Goal: Task Accomplishment & Management: Manage account settings

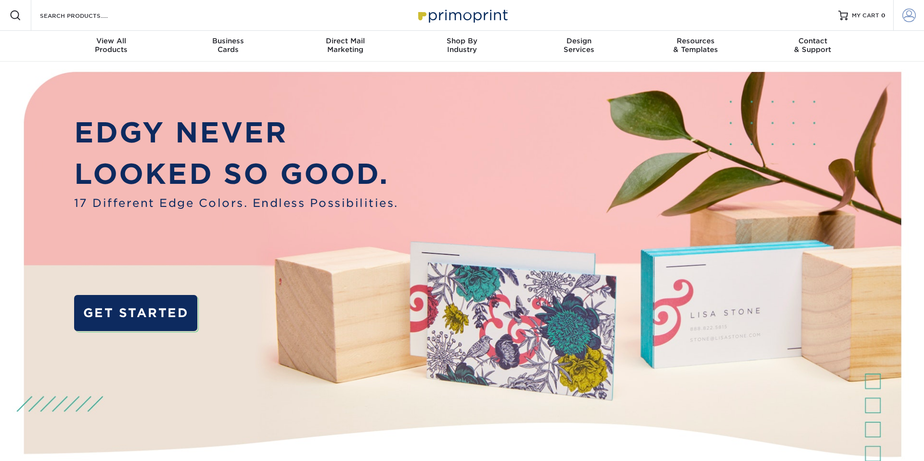
type input "[EMAIL_ADDRESS][DOMAIN_NAME]"
click at [908, 16] on span at bounding box center [909, 15] width 13 height 13
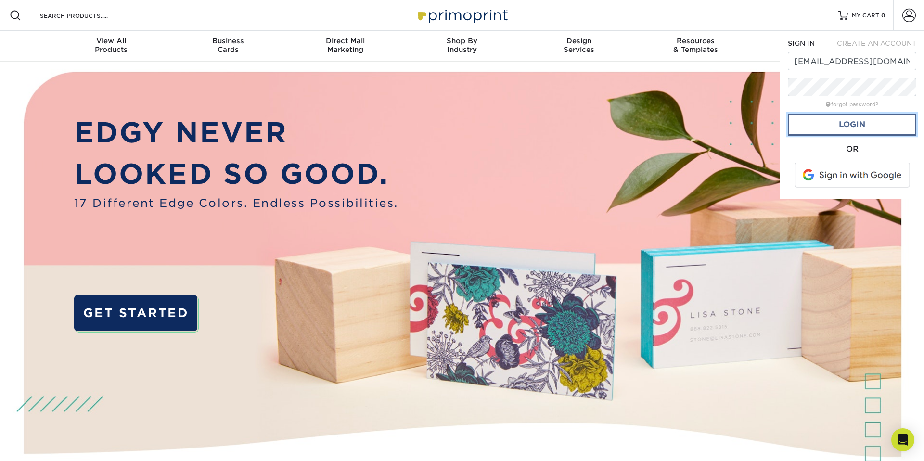
click at [847, 122] on link "Login" at bounding box center [852, 125] width 129 height 22
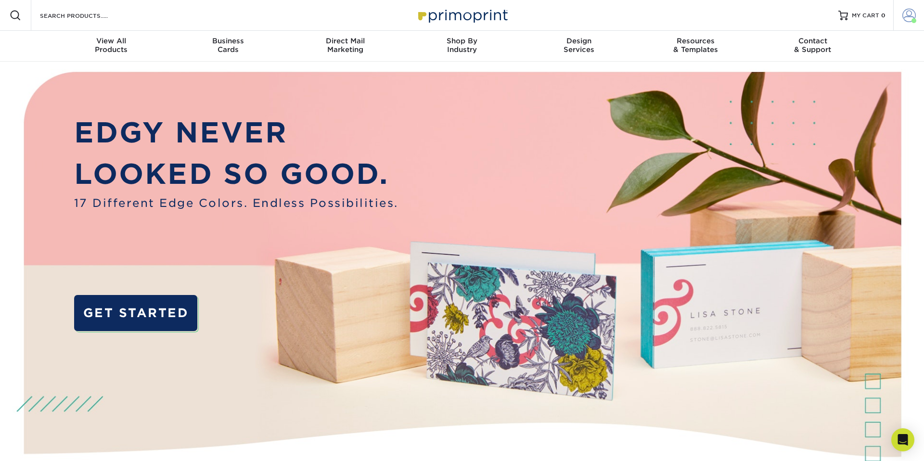
click at [911, 17] on span at bounding box center [909, 15] width 13 height 13
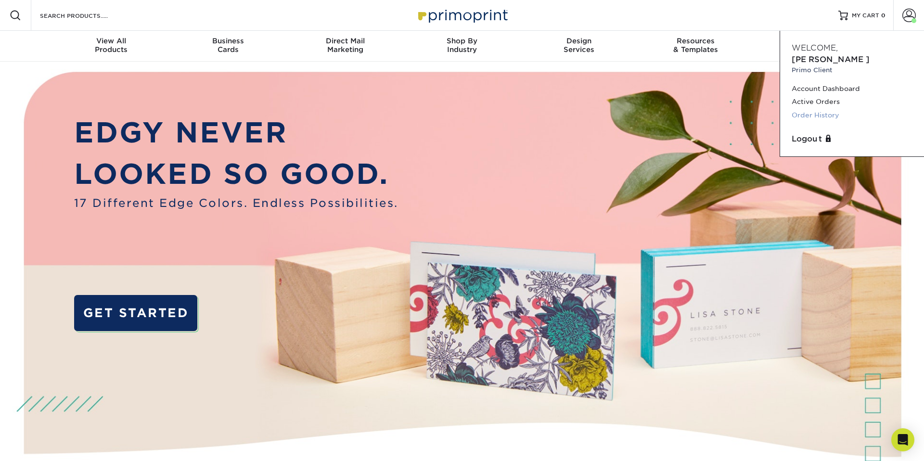
click at [812, 109] on link "Order History" at bounding box center [852, 115] width 121 height 13
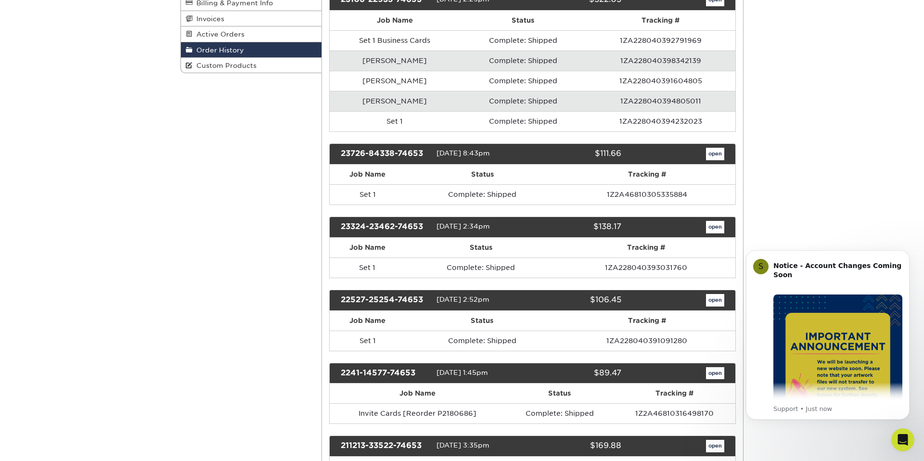
scroll to position [179, 0]
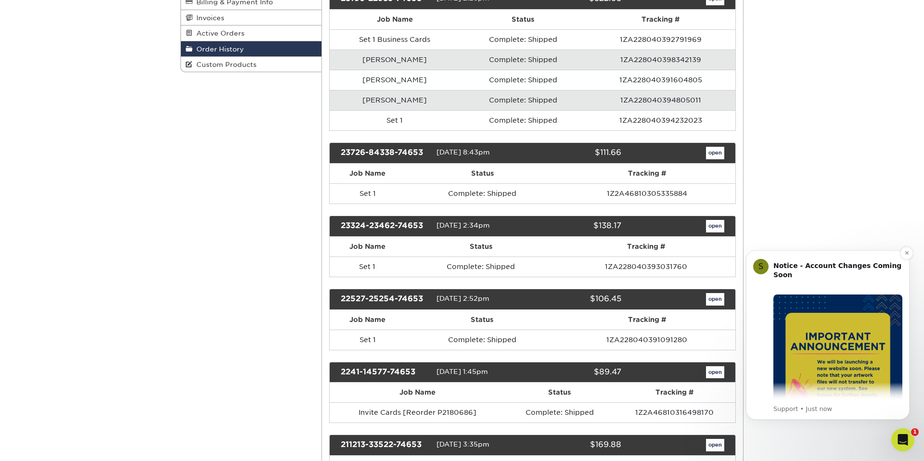
click at [821, 254] on div "S Notice - Account Changes Coming Soon ​ Past Order Files Will Not Transfer: Wh…" at bounding box center [828, 334] width 164 height 169
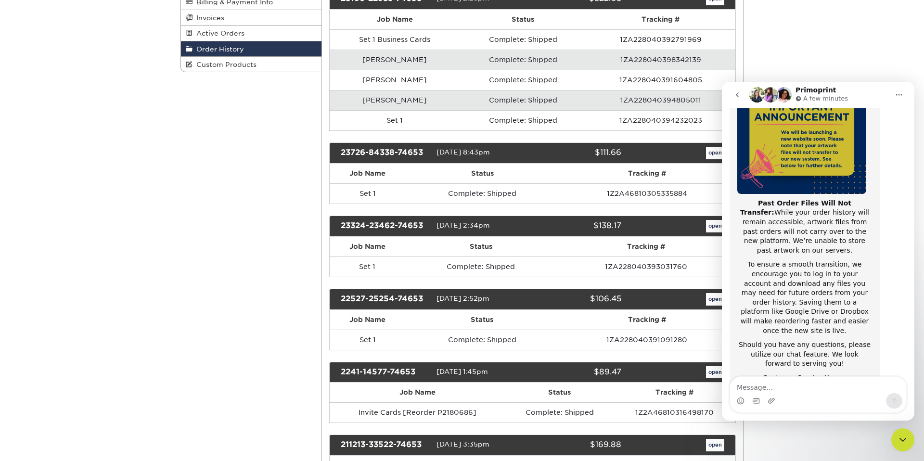
scroll to position [129, 0]
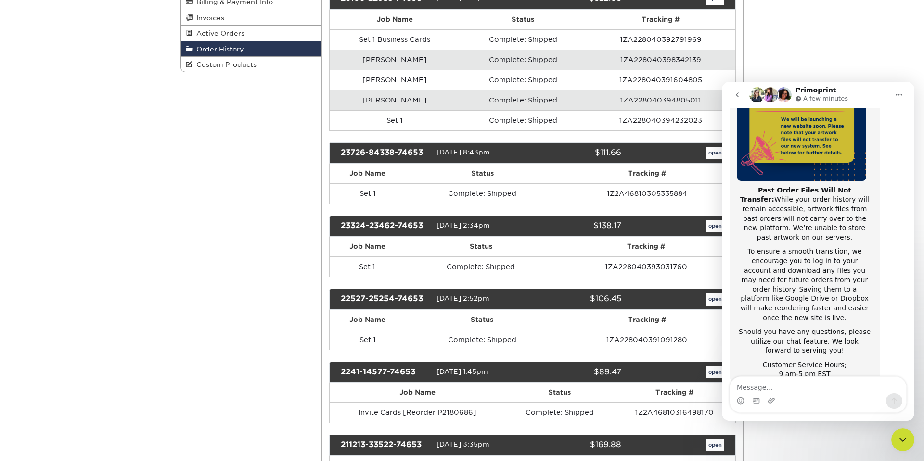
click at [899, 92] on icon "Home" at bounding box center [899, 95] width 8 height 8
click at [737, 92] on icon "go back" at bounding box center [738, 95] width 8 height 8
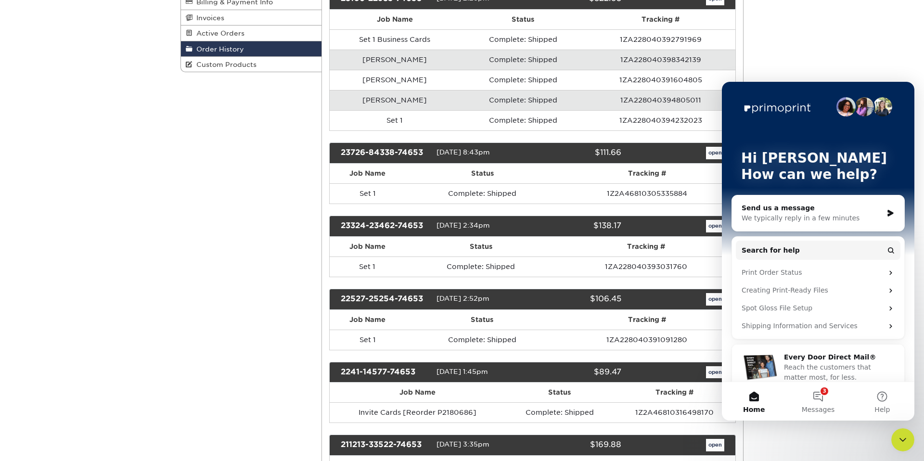
click at [822, 400] on button "3 Messages" at bounding box center [818, 401] width 64 height 39
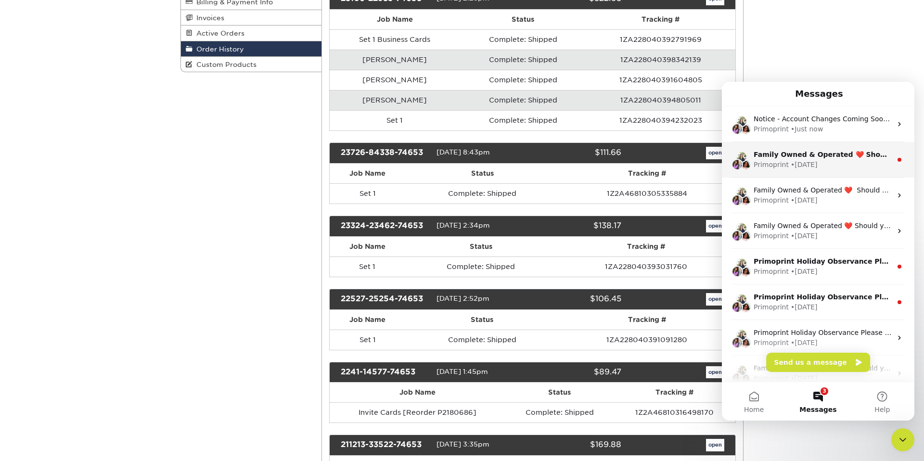
click at [791, 160] on div "• 67w ago" at bounding box center [804, 165] width 27 height 10
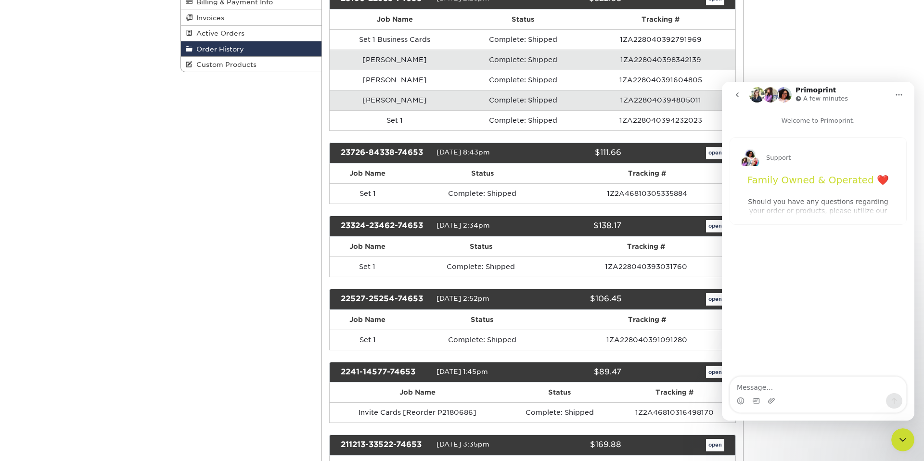
click at [905, 442] on icon "Close Intercom Messenger" at bounding box center [903, 440] width 12 height 12
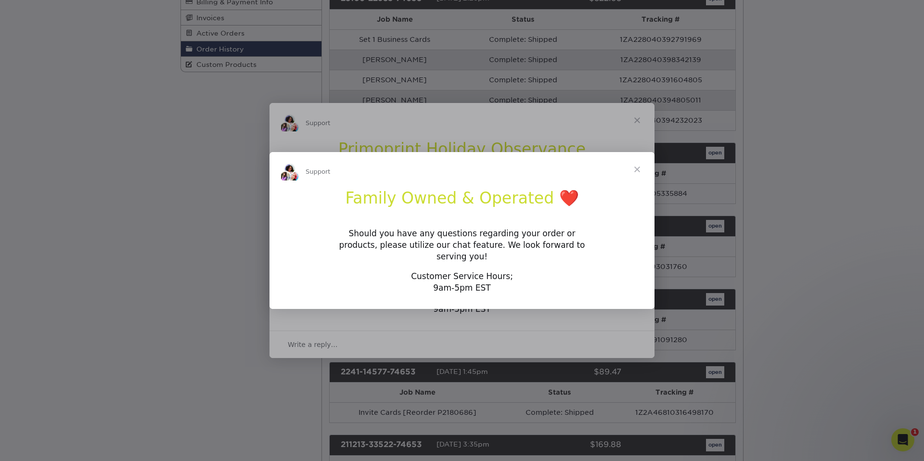
click at [640, 172] on span "Close" at bounding box center [637, 169] width 35 height 35
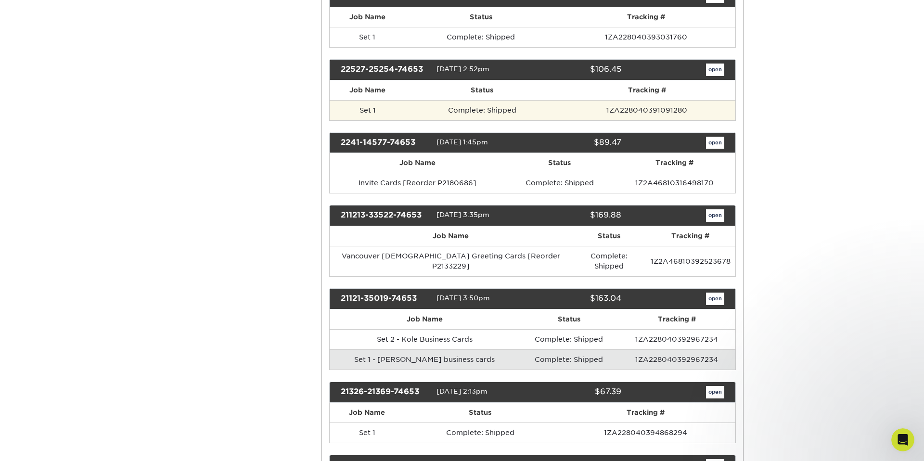
scroll to position [409, 0]
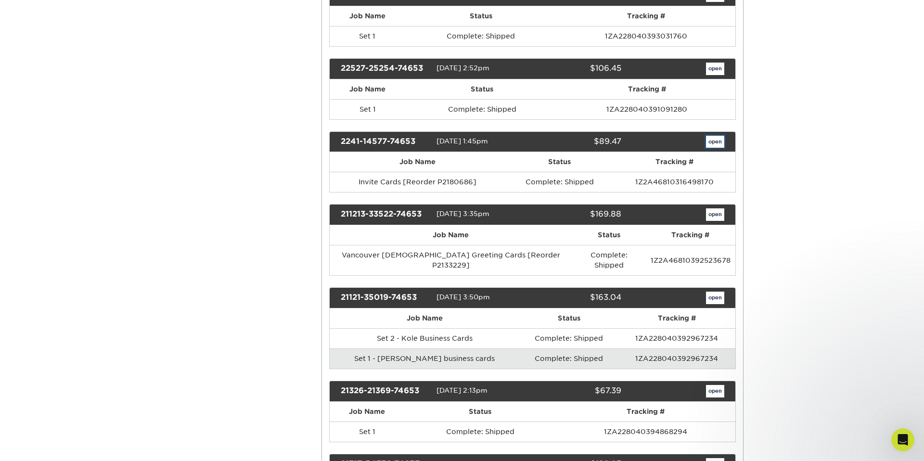
click at [714, 143] on link "open" at bounding box center [715, 142] width 18 height 13
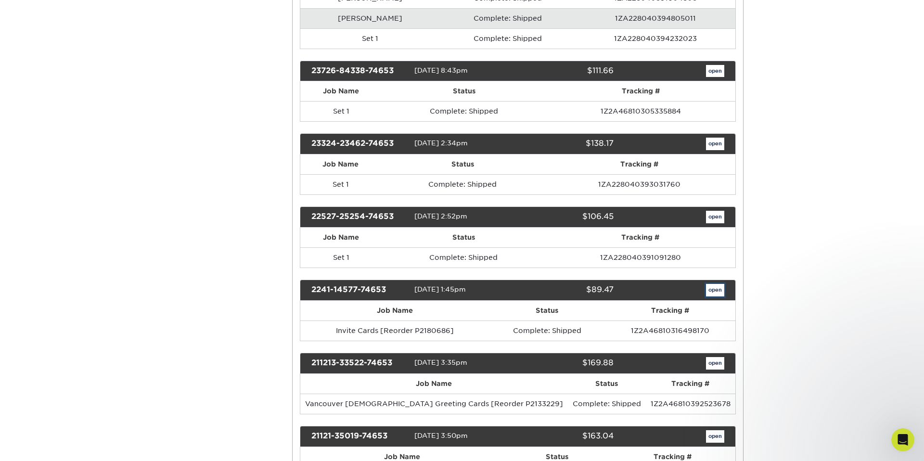
scroll to position [0, 0]
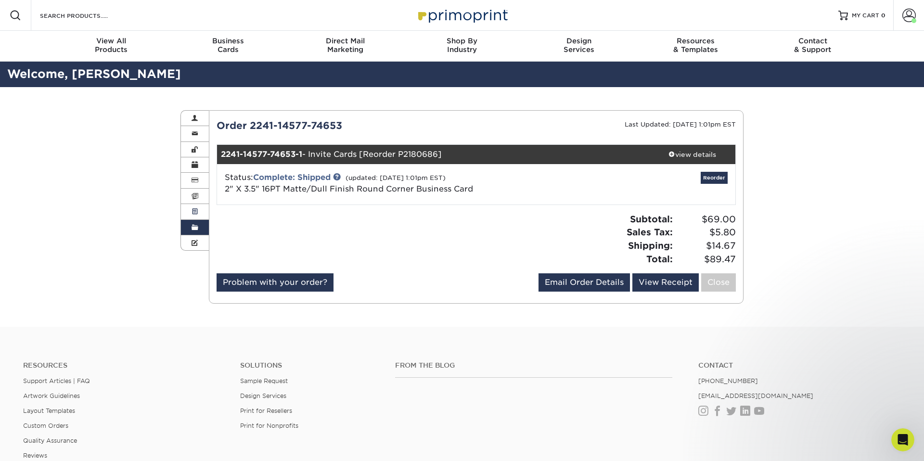
click at [194, 208] on span at bounding box center [195, 212] width 7 height 8
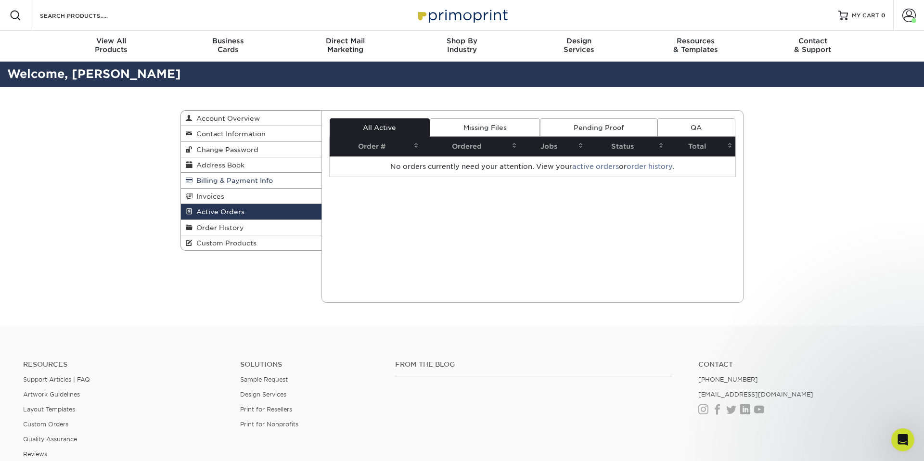
scroll to position [5, 0]
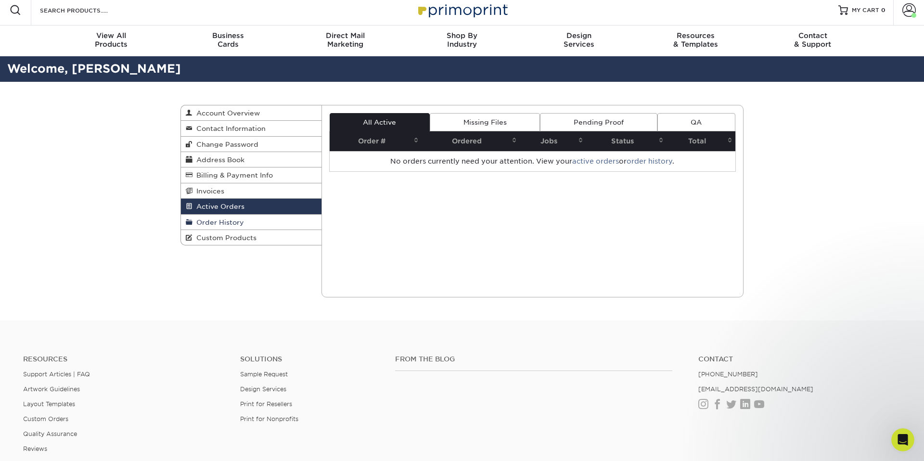
click at [215, 219] on span "Order History" at bounding box center [219, 223] width 52 height 8
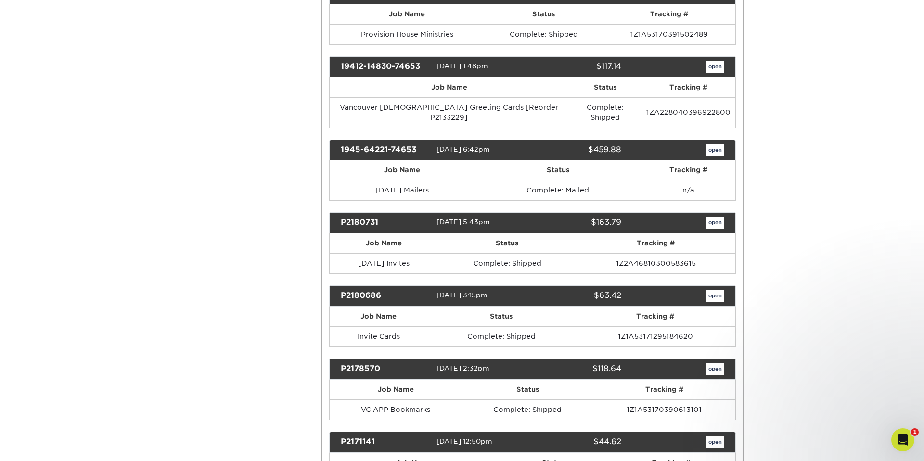
scroll to position [2089, 0]
